Goal: Information Seeking & Learning: Find contact information

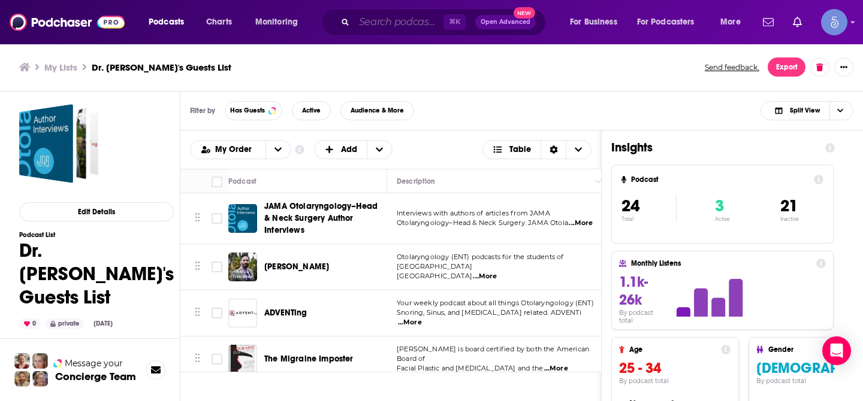
click at [390, 23] on input "Search podcasts, credits, & more..." at bounding box center [398, 22] width 89 height 19
paste input "Aligned & Thriving"
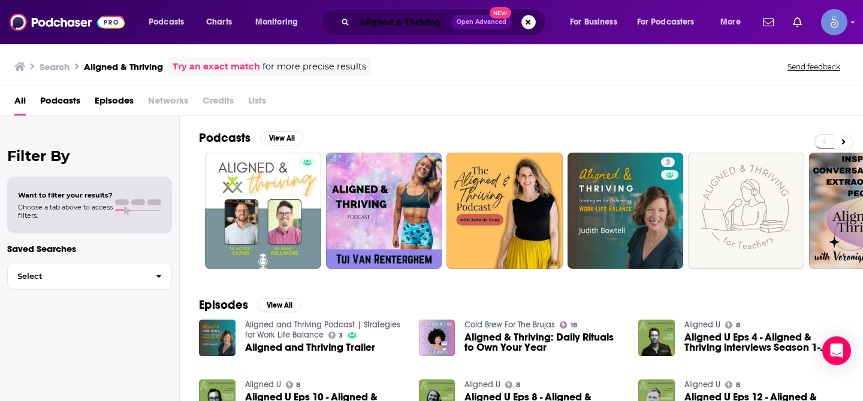
click at [379, 25] on input "Aligned & Thriving" at bounding box center [402, 22] width 97 height 19
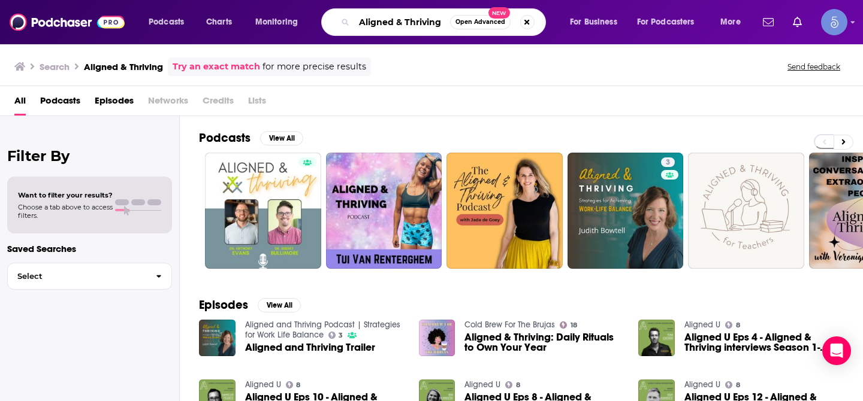
click at [379, 25] on input "Aligned & Thriving" at bounding box center [402, 22] width 96 height 19
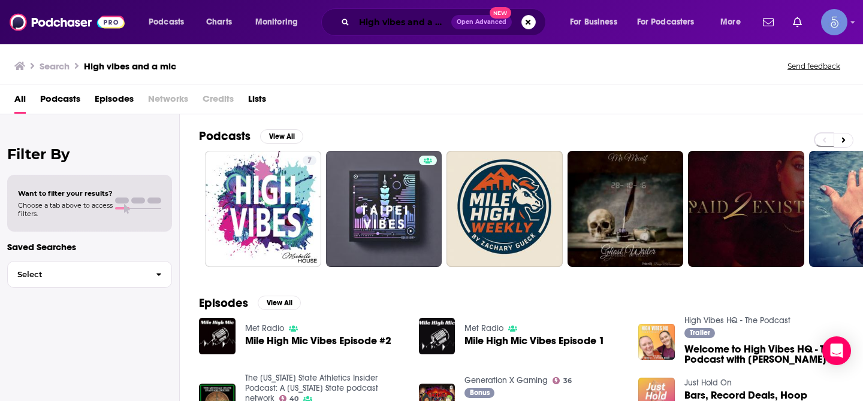
click at [423, 26] on input "High vibes and a mic" at bounding box center [402, 22] width 97 height 19
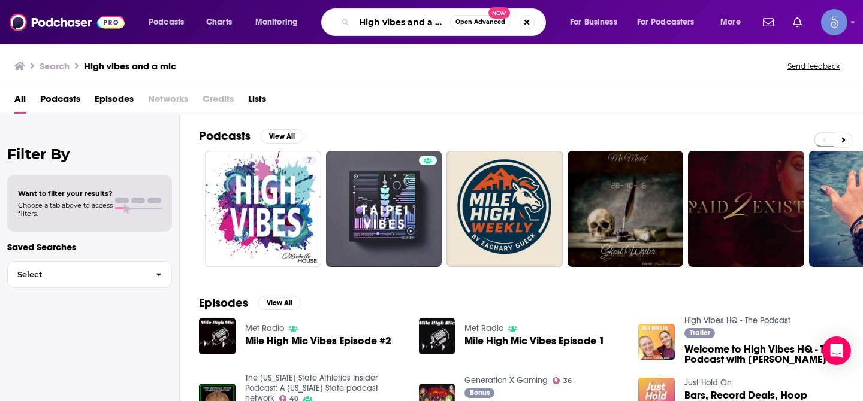
click at [423, 26] on input "High vibes and a mic" at bounding box center [402, 22] width 96 height 19
paste input "Vibes And A Mic | Wellness Tips, Spiritual Growth, Self-Love Healing"
type input "High Vibes And A Mic | Wellness Tips, Spiritual Growth, Self-Love Healing"
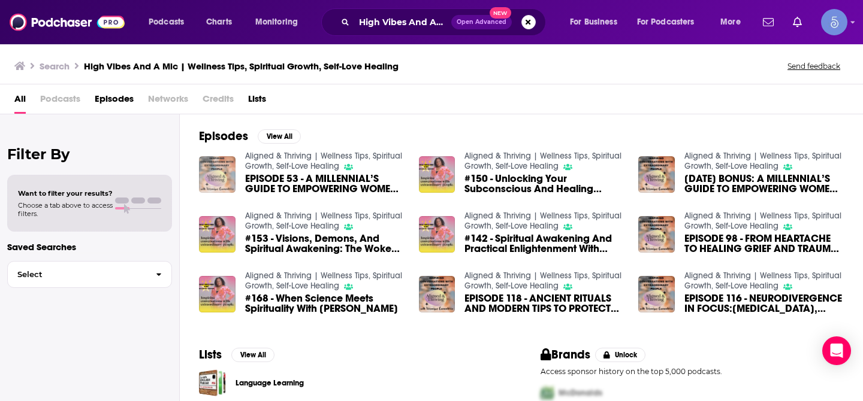
click at [218, 177] on img "EPISODE 53 - A MILLENNIAL’S GUIDE TO EMPOWERING WOMEN AND MENTAL WELLNESS" at bounding box center [217, 174] width 37 height 37
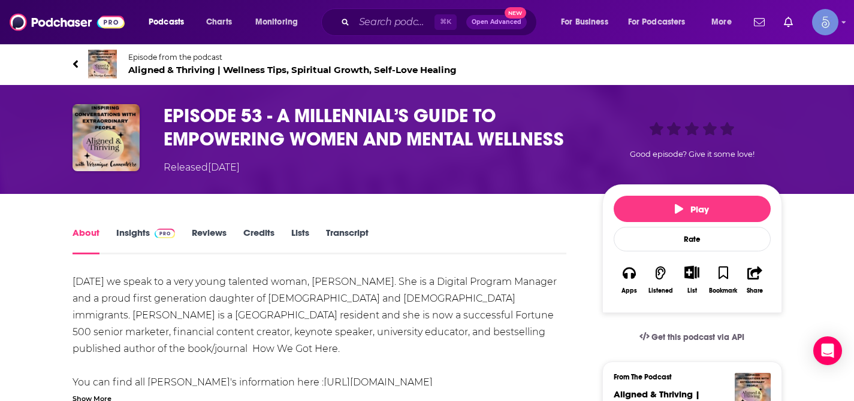
click at [126, 237] on link "Insights" at bounding box center [145, 241] width 59 height 28
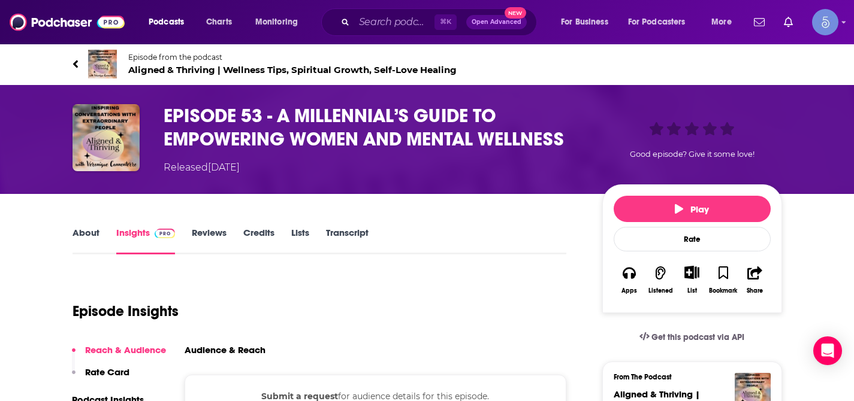
click at [189, 70] on span "Aligned & Thriving | Wellness Tips, Spiritual Growth, Self-Love Healing" at bounding box center [292, 69] width 328 height 11
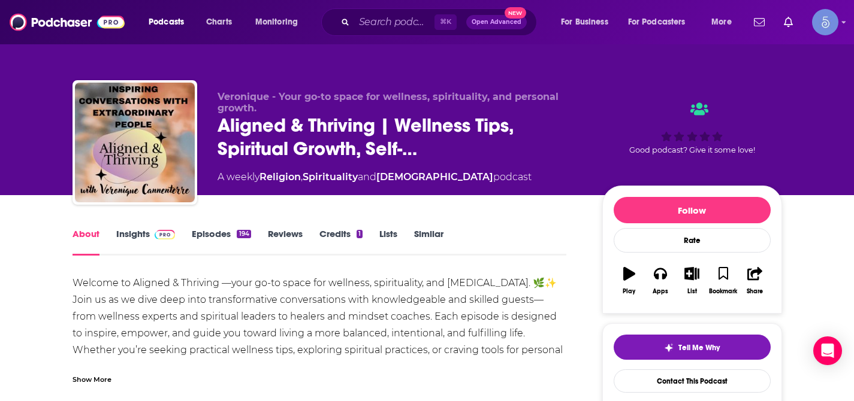
click at [152, 234] on span at bounding box center [163, 233] width 26 height 11
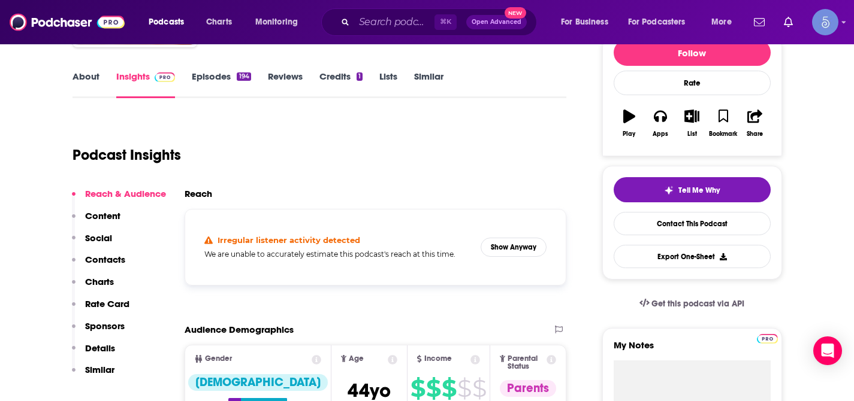
scroll to position [168, 0]
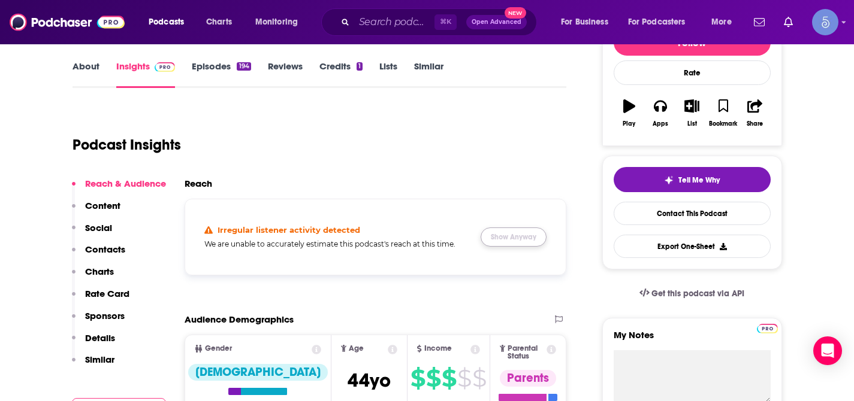
click at [519, 240] on button "Show Anyway" at bounding box center [513, 237] width 66 height 19
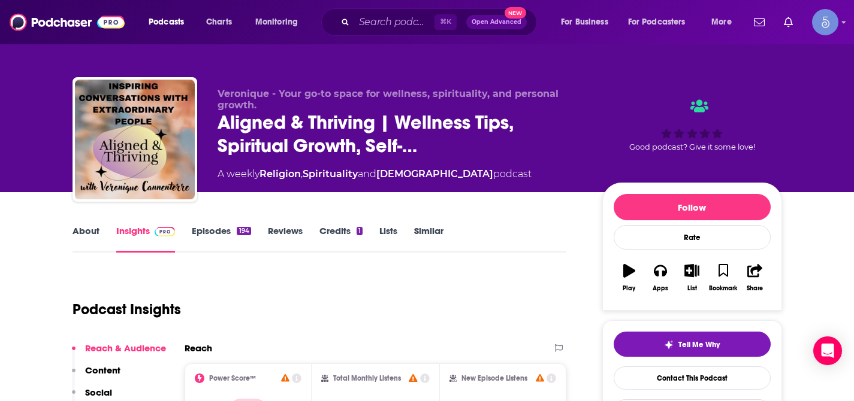
scroll to position [0, 0]
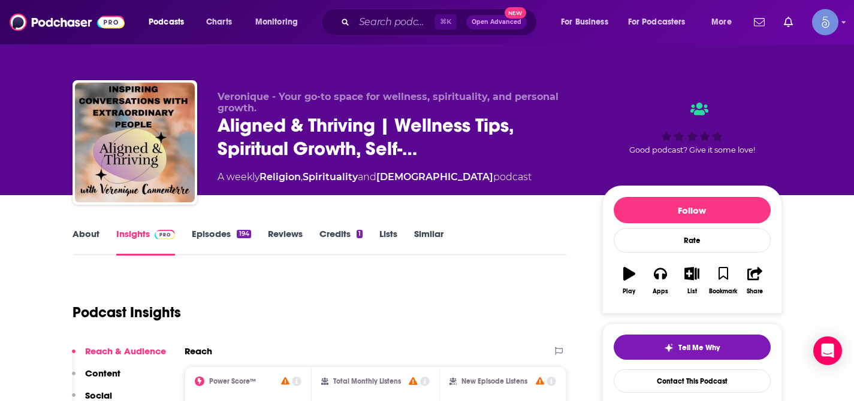
click at [96, 233] on link "About" at bounding box center [85, 242] width 27 height 28
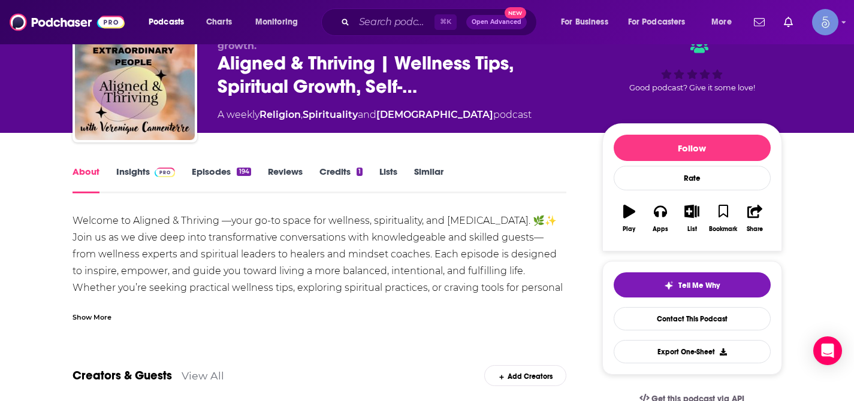
scroll to position [92, 0]
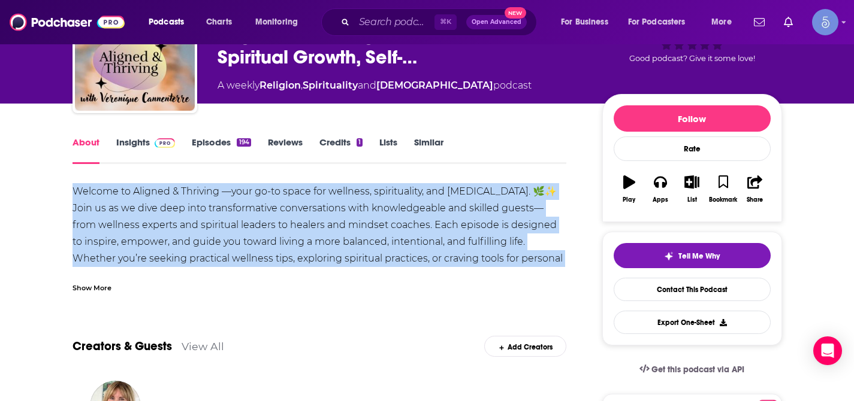
drag, startPoint x: 68, startPoint y: 189, endPoint x: 524, endPoint y: 256, distance: 461.5
copy div "Welcome to Aligned & Thriving —your go-to space for wellness, spirituality, and…"
click at [386, 22] on input "Search podcasts, credits, & more..." at bounding box center [394, 22] width 80 height 19
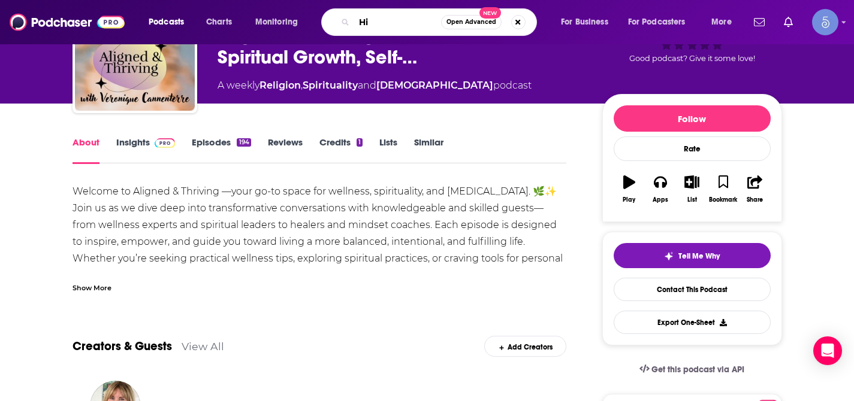
type input "H"
type input "High Vibes and a Mic"
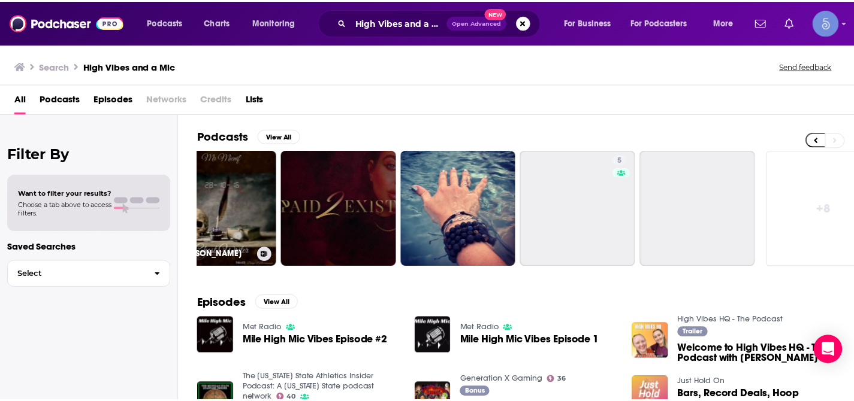
scroll to position [0, 437]
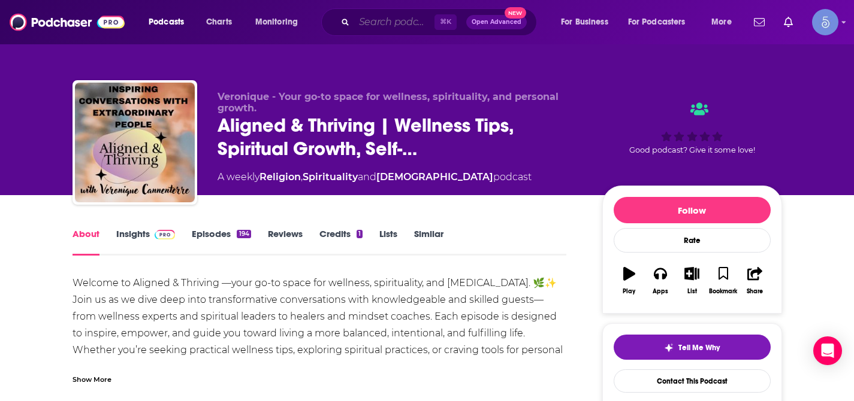
click at [399, 22] on input "Search podcasts, credits, & more..." at bounding box center [394, 22] width 80 height 19
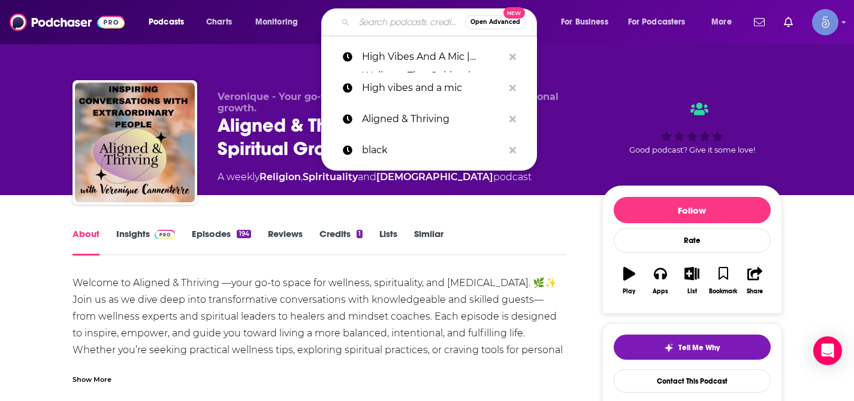
paste input "Different Facets of Happiness"
type input "Different Facets of Happiness"
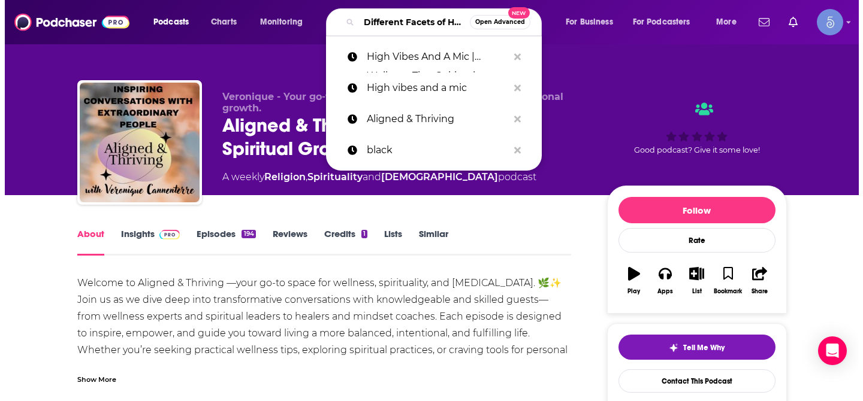
scroll to position [0, 54]
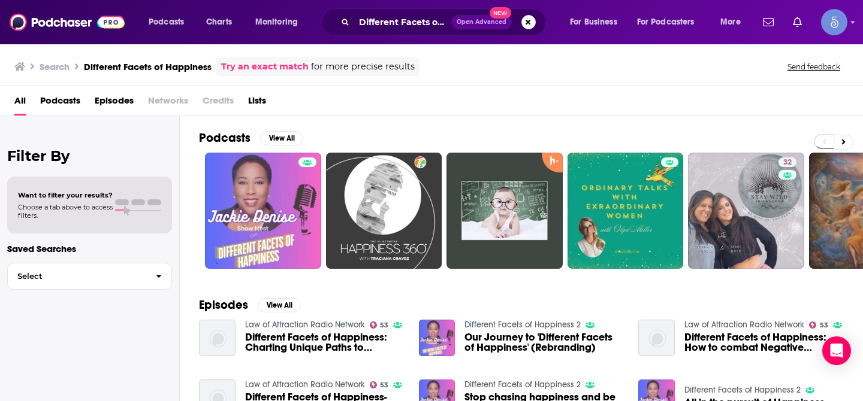
click at [401, 109] on div "All Podcasts Episodes Networks Credits Lists" at bounding box center [433, 103] width 839 height 25
click at [391, 20] on input "Different Facets of Happiness" at bounding box center [402, 22] width 97 height 19
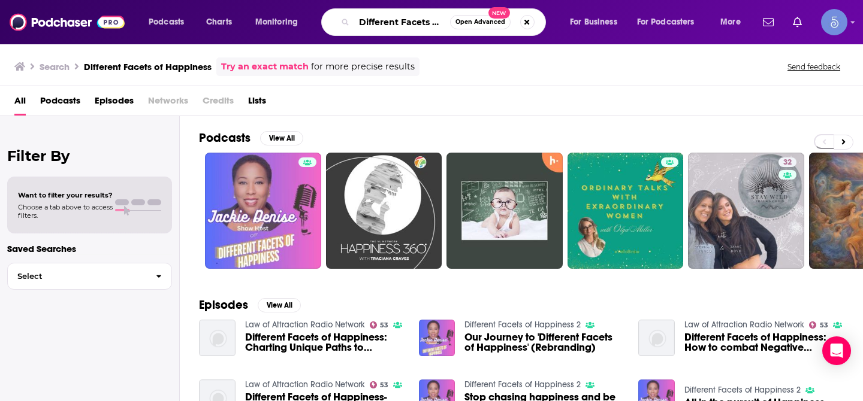
click at [391, 20] on input "Different Facets of Happiness" at bounding box center [402, 22] width 96 height 19
type input "v"
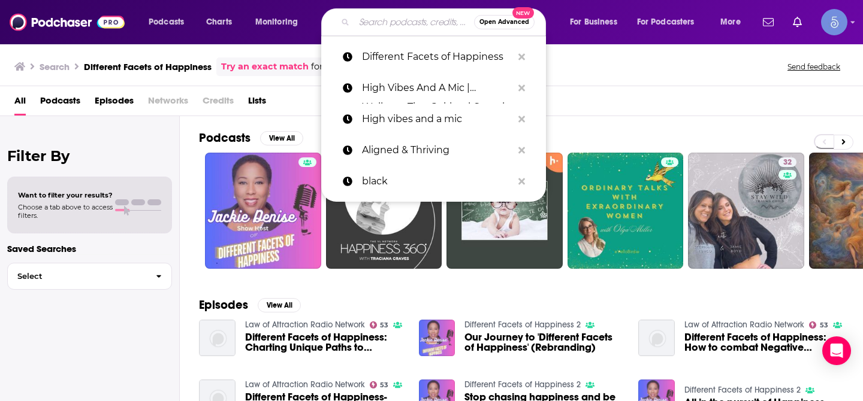
paste input "Talk Spirits to Me"
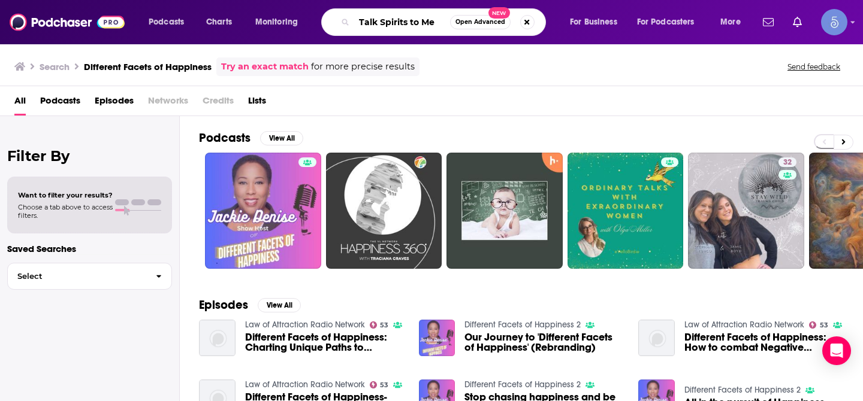
type input "Talk Spirits to Me"
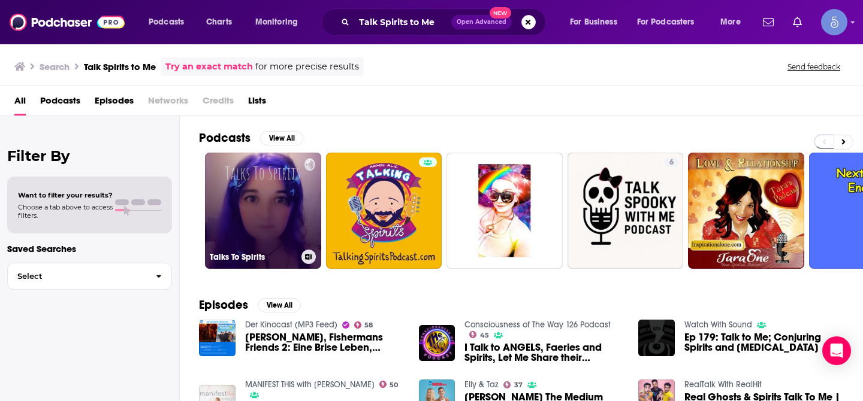
click at [277, 173] on link "Talks To Spirits" at bounding box center [263, 211] width 116 height 116
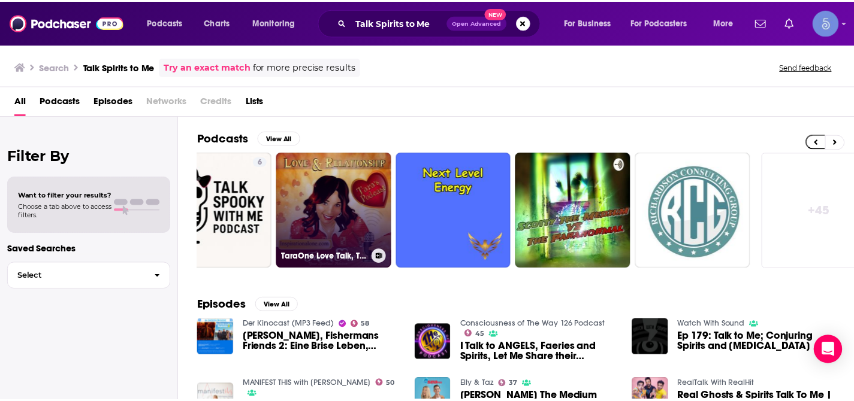
scroll to position [0, 437]
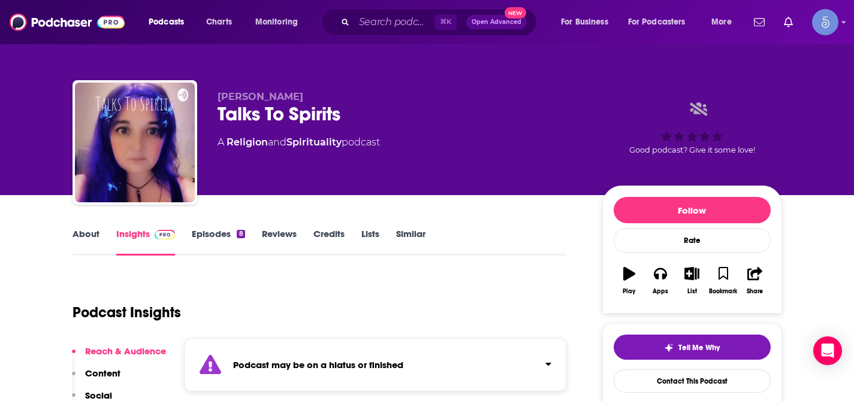
scroll to position [16, 0]
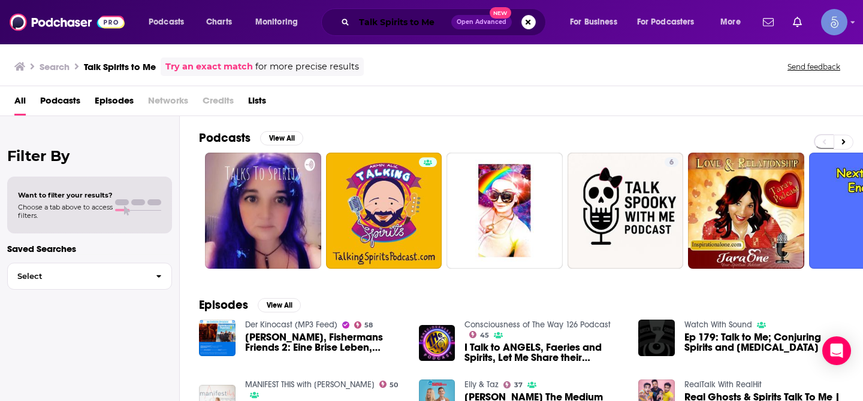
click at [406, 24] on input "Talk Spirits to Me" at bounding box center [402, 22] width 97 height 19
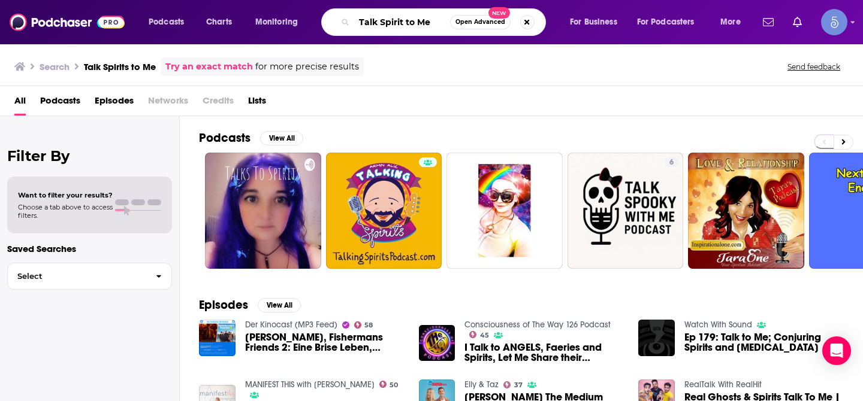
type input "Talk Spirit to Me"
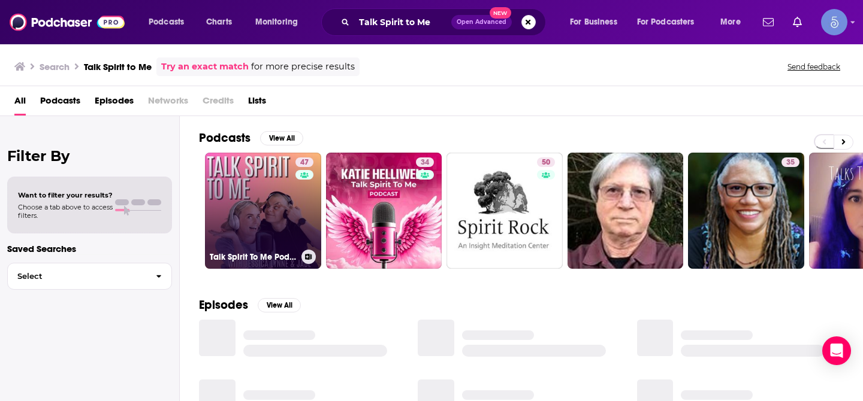
click at [235, 193] on link "47 Talk Spirit To Me Podcast" at bounding box center [263, 211] width 116 height 116
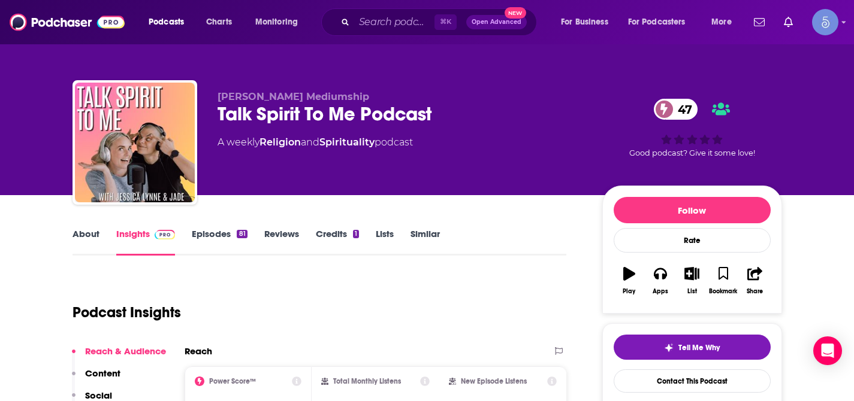
scroll to position [37, 0]
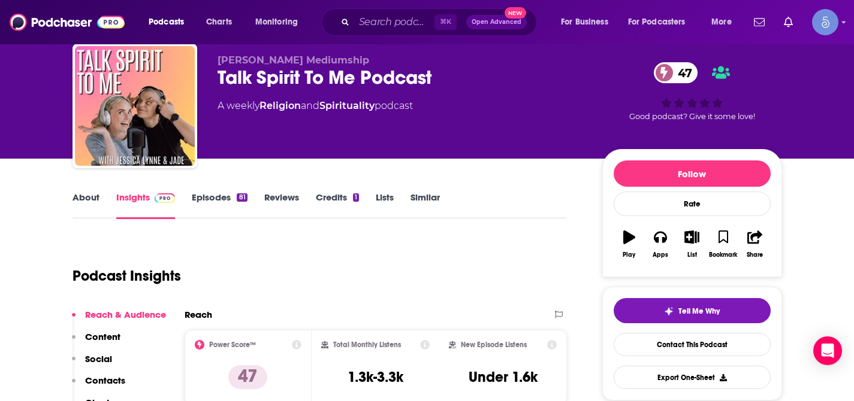
click at [90, 197] on link "About" at bounding box center [85, 206] width 27 height 28
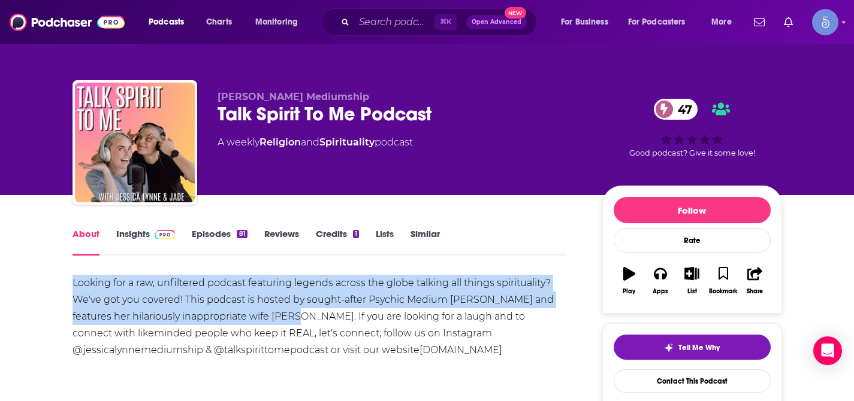
drag, startPoint x: 71, startPoint y: 283, endPoint x: 295, endPoint y: 319, distance: 226.3
click at [295, 319] on div "Looking for a raw, unfiltered podcast featuring legends across the globe talkin…" at bounding box center [319, 317] width 494 height 84
copy div "Looking for a raw, unfiltered podcast featuring legends across the globe talkin…"
click at [837, 31] on div "Logged in as Spiral5-G1" at bounding box center [825, 22] width 26 height 26
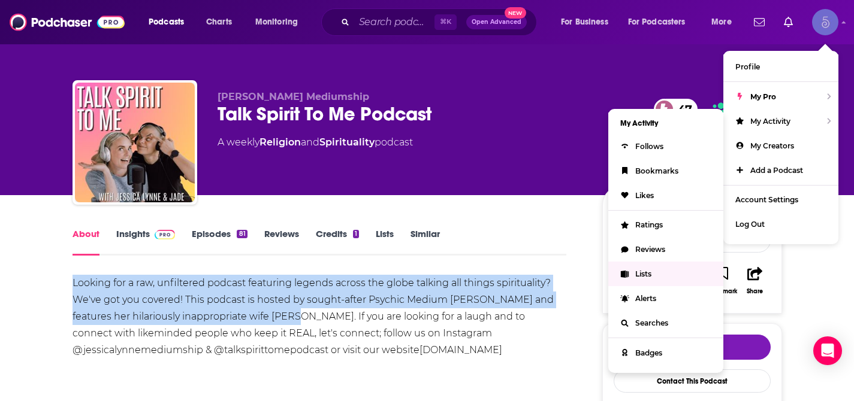
click at [650, 275] on span "Lists" at bounding box center [643, 274] width 16 height 9
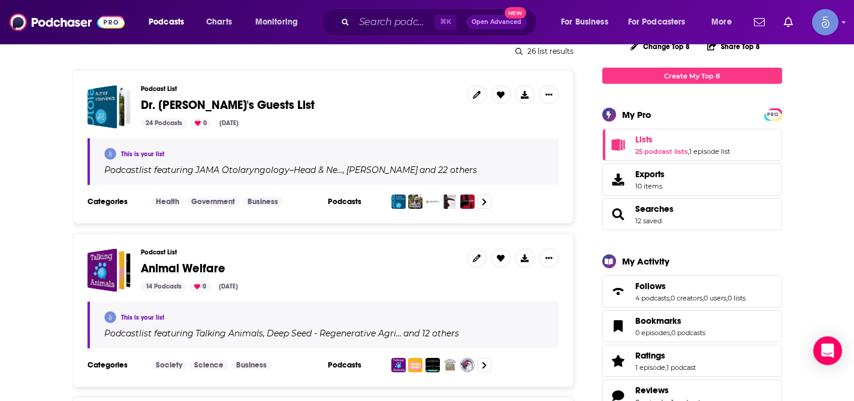
scroll to position [156, 0]
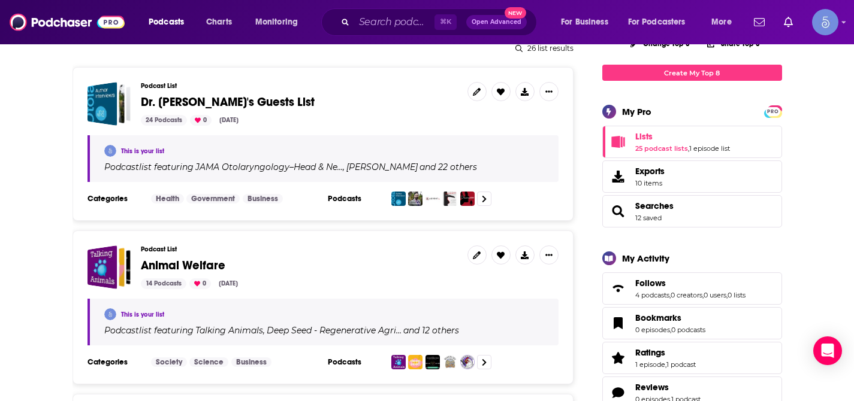
click at [351, 200] on h3 "Podcasts" at bounding box center [355, 199] width 54 height 10
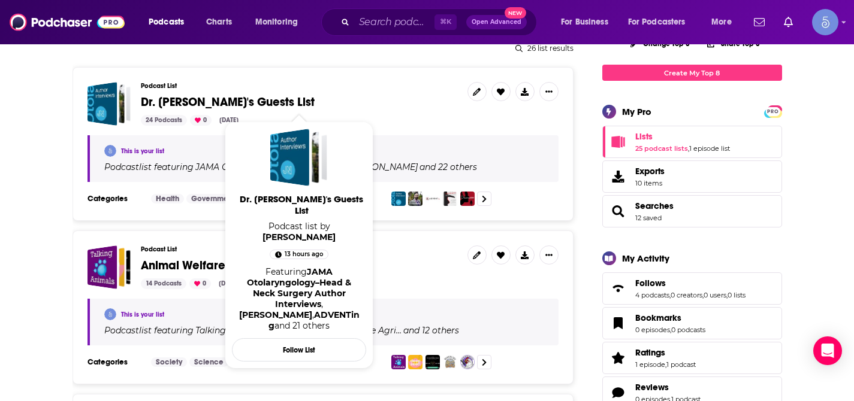
click at [204, 105] on span "Dr. Ben's Guests List" at bounding box center [228, 102] width 174 height 15
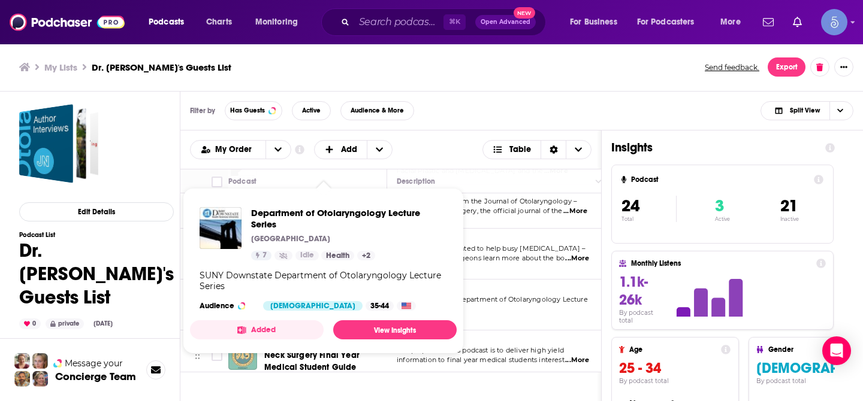
scroll to position [191, 0]
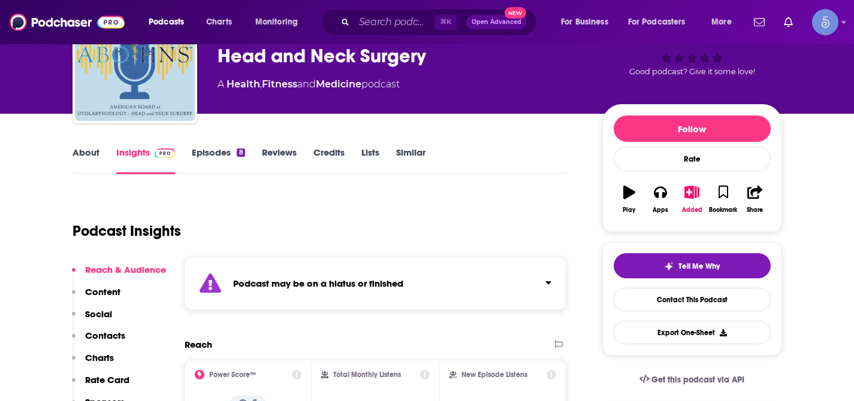
scroll to position [111, 0]
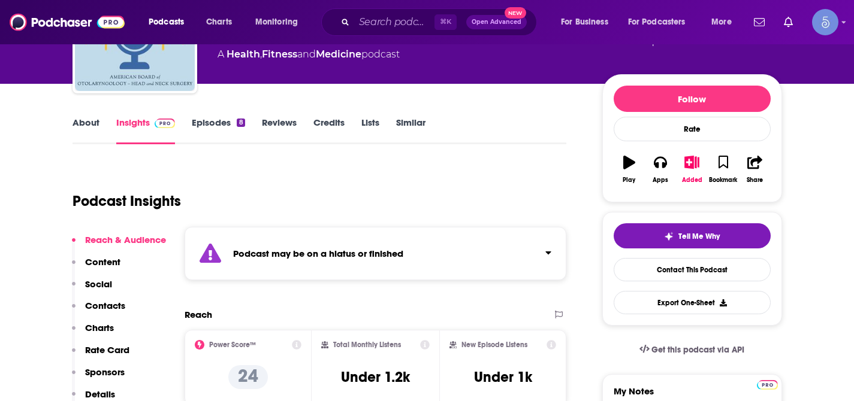
click at [548, 254] on icon "Click to expand status details" at bounding box center [548, 253] width 5 height 3
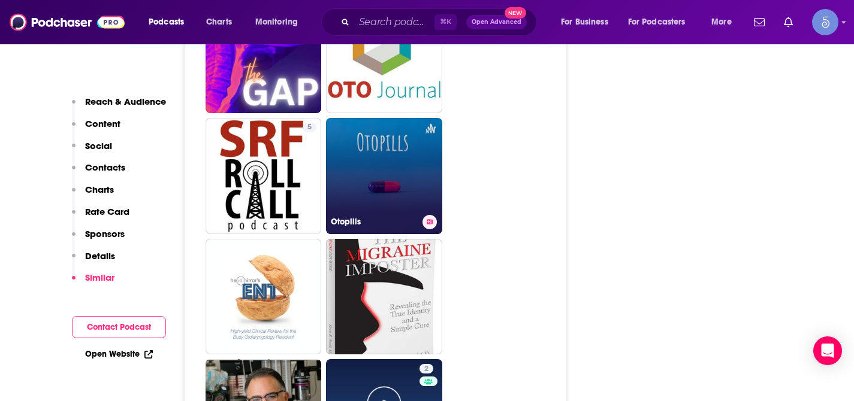
scroll to position [2143, 0]
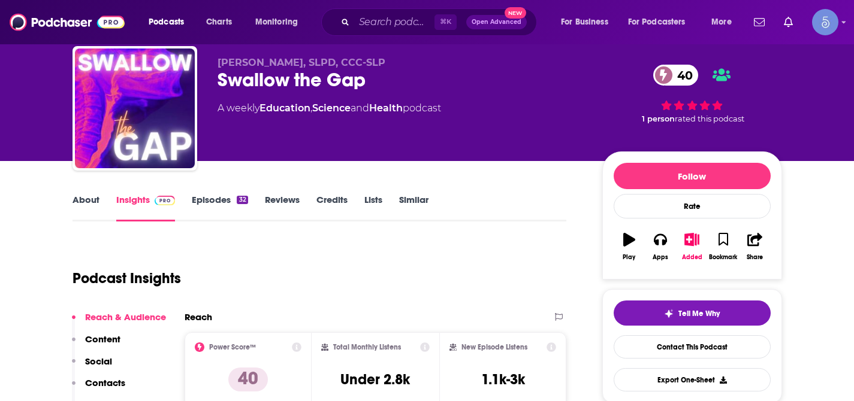
scroll to position [31, 0]
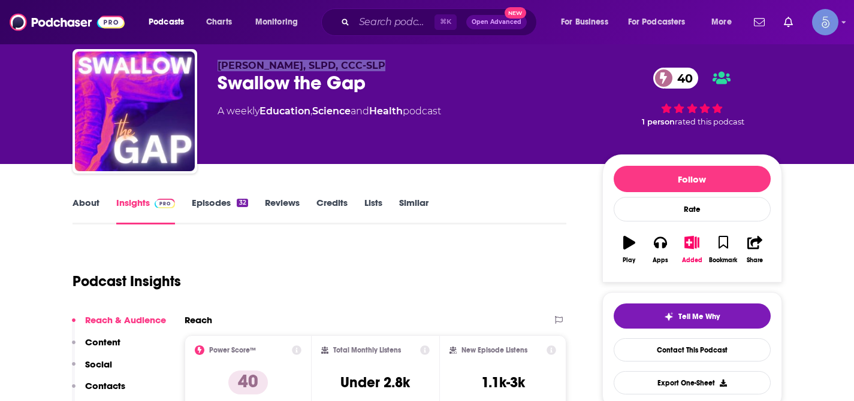
drag, startPoint x: 219, startPoint y: 65, endPoint x: 379, endPoint y: 66, distance: 159.4
click at [379, 66] on p "Tim Stockdale, SLPD, CCC-SLP" at bounding box center [399, 65] width 365 height 11
copy span "Tim Stockdale, SLPD, CCC-SLP"
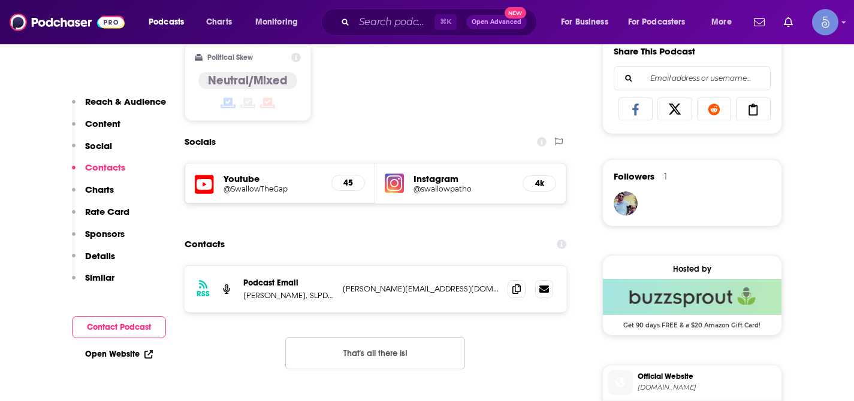
scroll to position [822, 0]
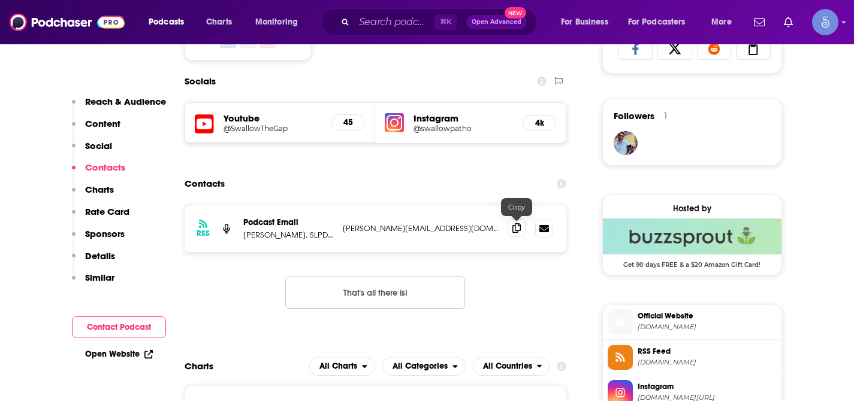
click at [513, 230] on icon at bounding box center [516, 228] width 8 height 10
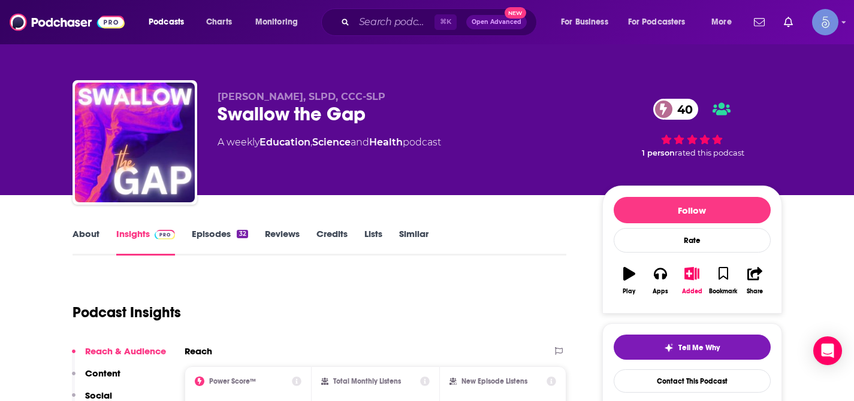
click at [247, 94] on span "Tim Stockdale, SLPD, CCC-SLP" at bounding box center [301, 96] width 168 height 11
copy span "Stockdale"
drag, startPoint x: 220, startPoint y: 94, endPoint x: 377, endPoint y: 96, distance: 157.0
click at [377, 96] on p "Tim Stockdale, SLPD, CCC-SLP" at bounding box center [399, 96] width 365 height 11
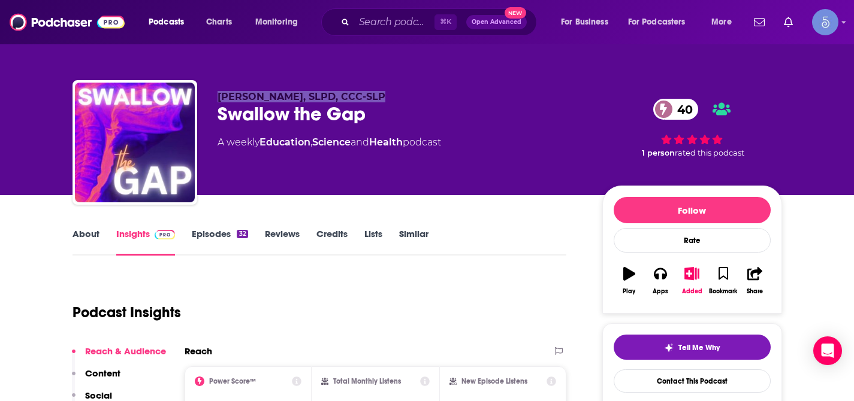
copy span "Tim Stockdale, SLPD, CCC-SLP"
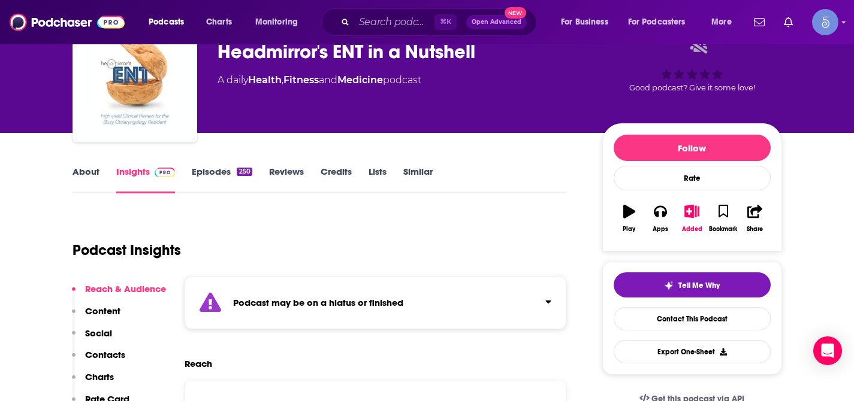
scroll to position [95, 0]
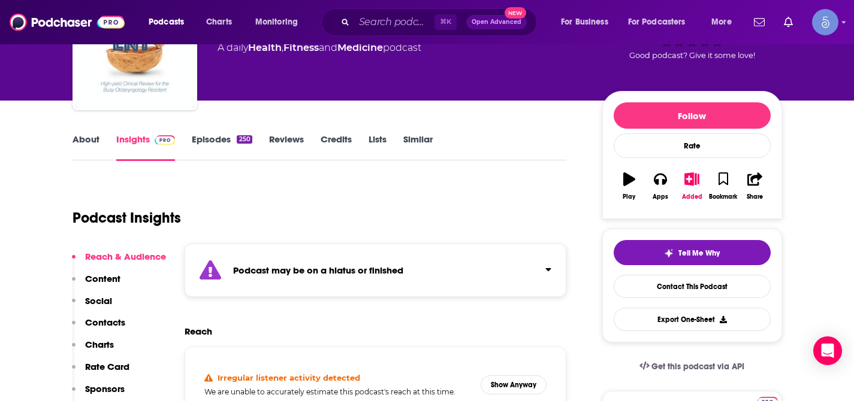
click at [548, 266] on icon "Click to expand status details" at bounding box center [548, 270] width 6 height 10
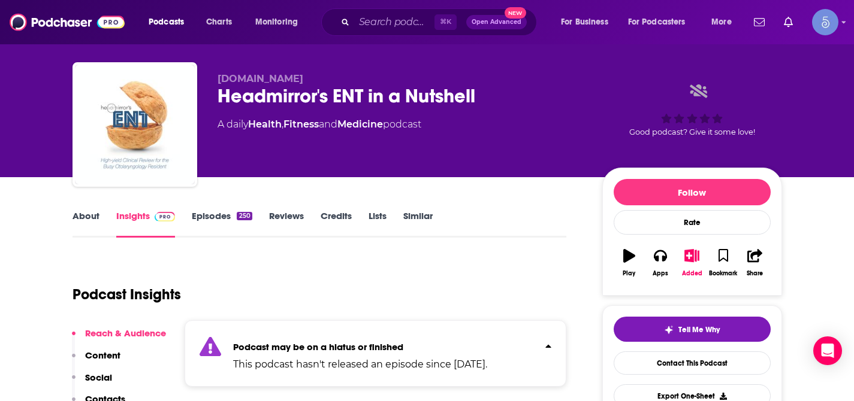
scroll to position [15, 0]
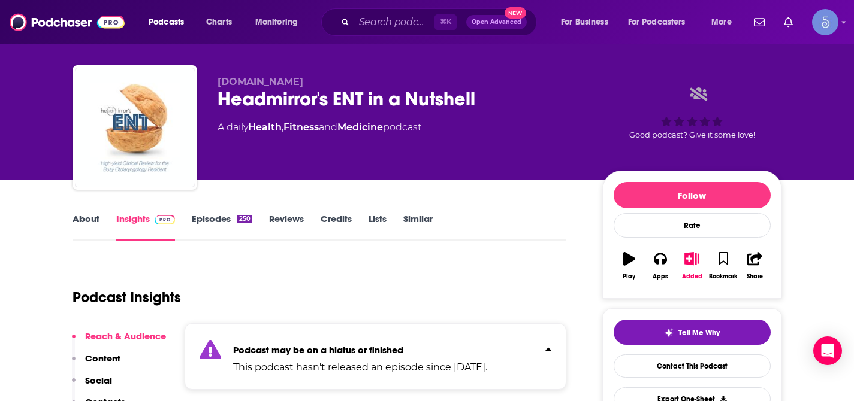
drag, startPoint x: 221, startPoint y: 83, endPoint x: 300, endPoint y: 83, distance: 79.1
click at [300, 83] on p "Headmirror.com" at bounding box center [399, 81] width 365 height 11
drag, startPoint x: 219, startPoint y: 82, endPoint x: 296, endPoint y: 85, distance: 76.7
click at [296, 85] on span "Headmirror.com" at bounding box center [260, 81] width 86 height 11
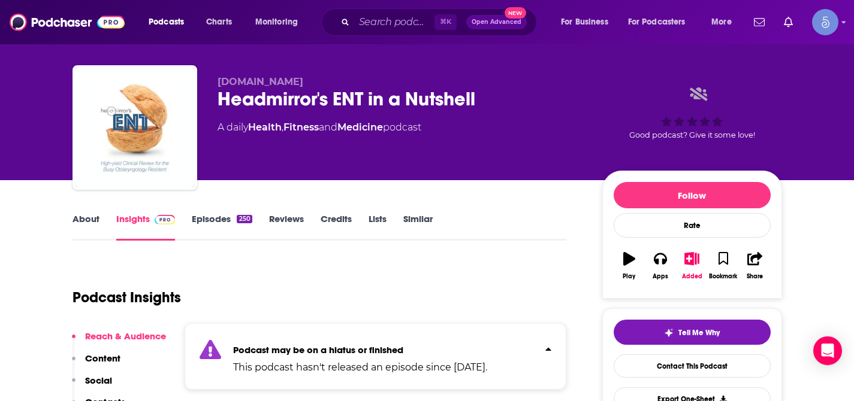
copy span "Headmirror.com"
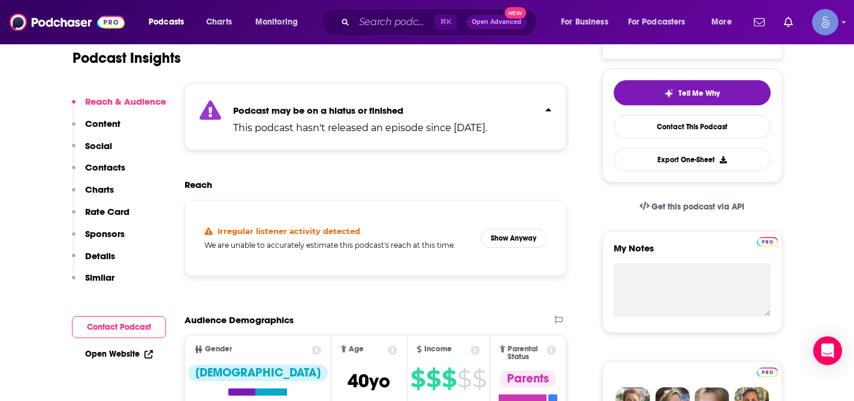
scroll to position [262, 0]
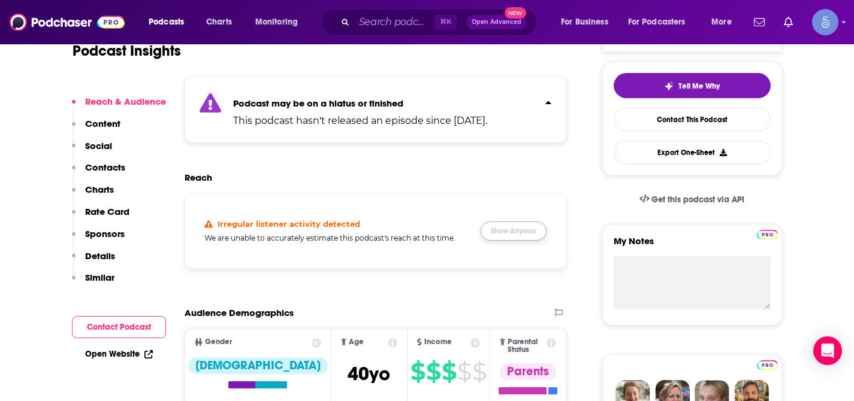
click at [525, 237] on button "Show Anyway" at bounding box center [513, 231] width 66 height 19
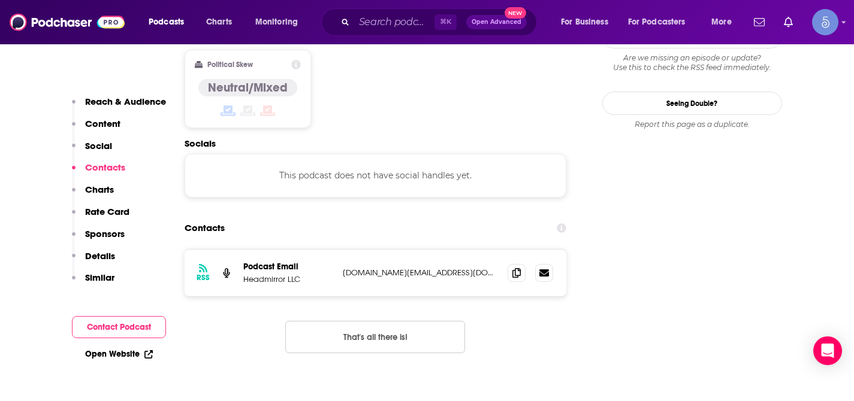
scroll to position [988, 0]
